Goal: Check status: Check status

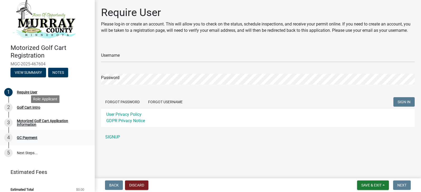
scroll to position [12, 0]
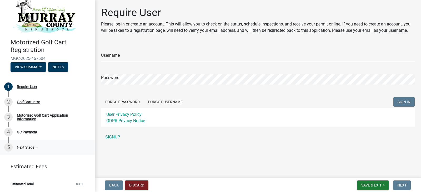
click at [30, 150] on link "5 Next Steps..." at bounding box center [47, 147] width 95 height 15
click at [33, 135] on div "4 GC Payment" at bounding box center [45, 132] width 82 height 8
click at [32, 146] on link "5 Next Steps..." at bounding box center [47, 147] width 95 height 15
click at [24, 68] on button "View Summary" at bounding box center [29, 66] width 36 height 9
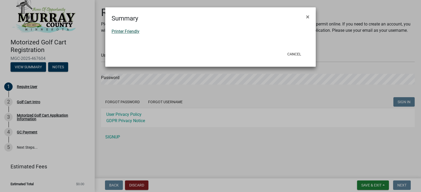
click at [115, 31] on link "Printer Friendly" at bounding box center [126, 31] width 28 height 5
click at [304, 13] on button "×" at bounding box center [308, 16] width 12 height 15
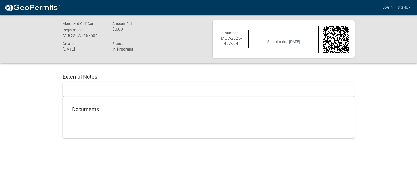
click at [73, 86] on div at bounding box center [209, 89] width 292 height 15
